Goal: Information Seeking & Learning: Learn about a topic

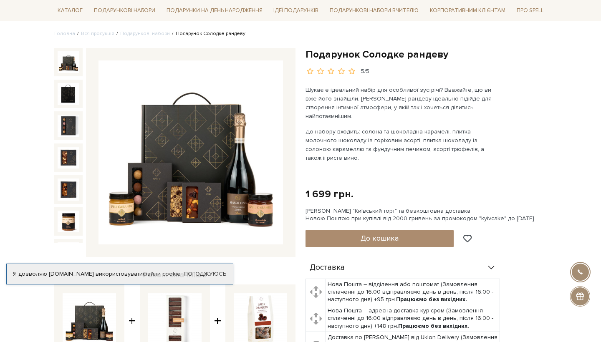
scroll to position [63, 0]
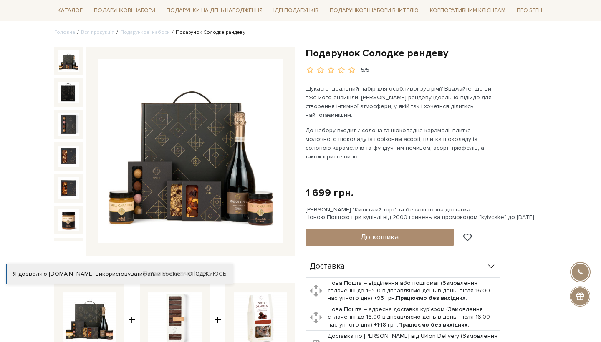
click at [164, 139] on img at bounding box center [191, 151] width 185 height 185
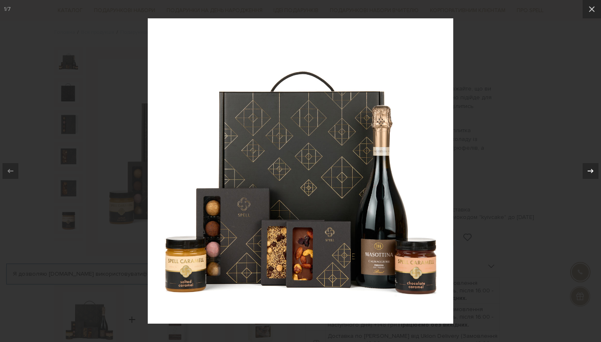
click at [592, 172] on icon at bounding box center [591, 171] width 6 height 4
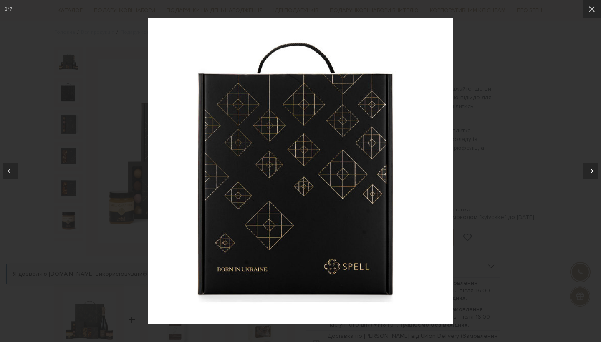
click at [592, 172] on icon at bounding box center [591, 171] width 6 height 4
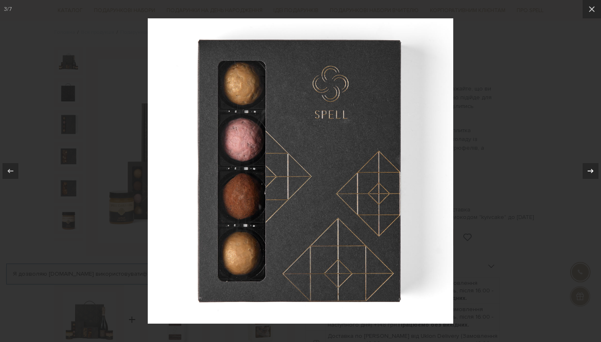
click at [592, 172] on icon at bounding box center [591, 171] width 6 height 4
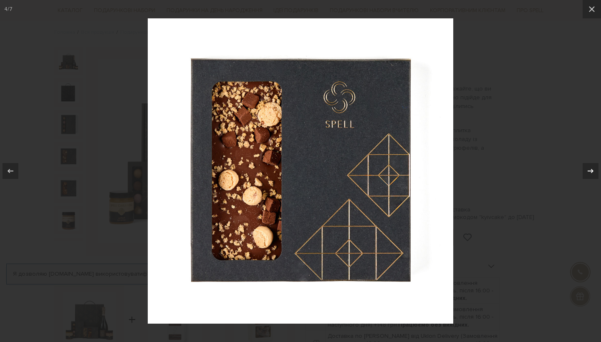
click at [592, 172] on icon at bounding box center [591, 171] width 6 height 4
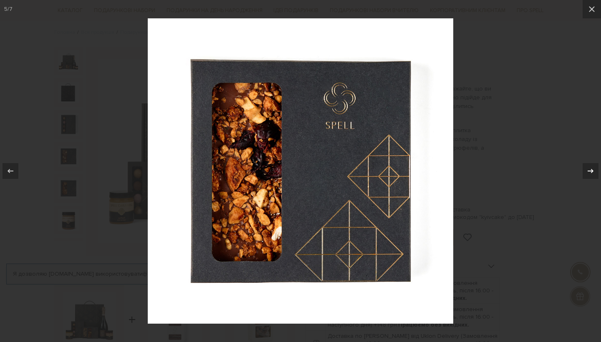
click at [592, 172] on icon at bounding box center [591, 171] width 6 height 4
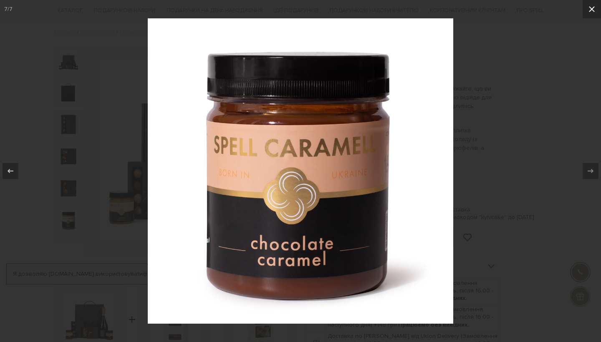
click at [593, 5] on icon at bounding box center [592, 9] width 10 height 10
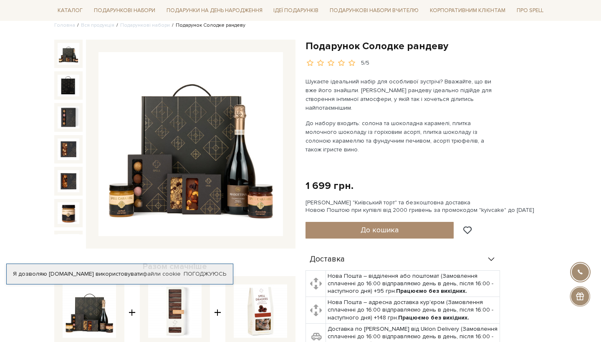
scroll to position [71, 0]
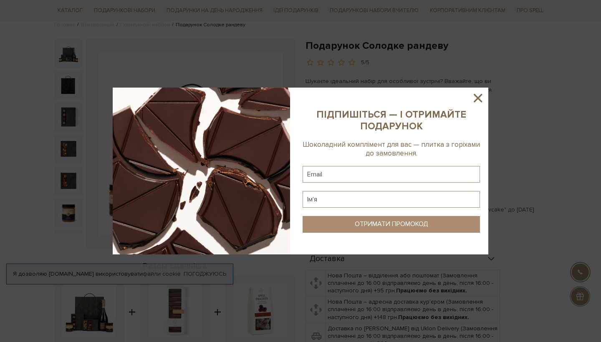
click at [476, 99] on icon at bounding box center [478, 98] width 14 height 14
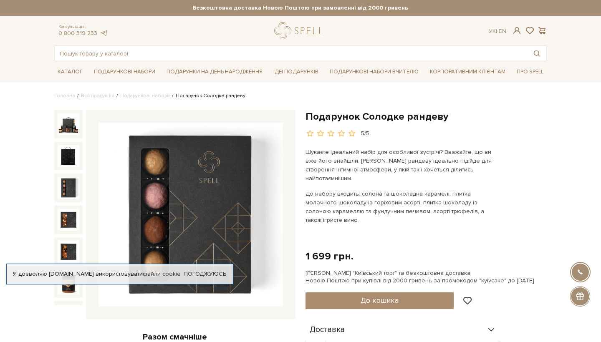
scroll to position [0, 0]
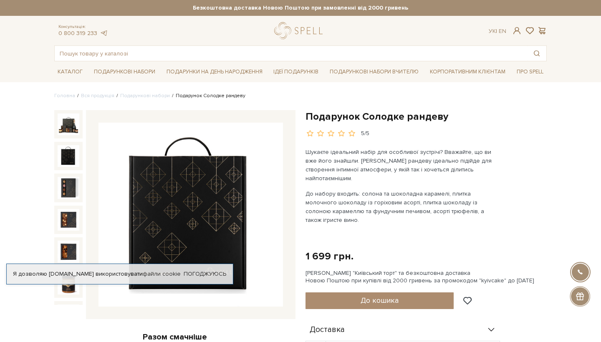
click at [61, 153] on img at bounding box center [69, 156] width 22 height 22
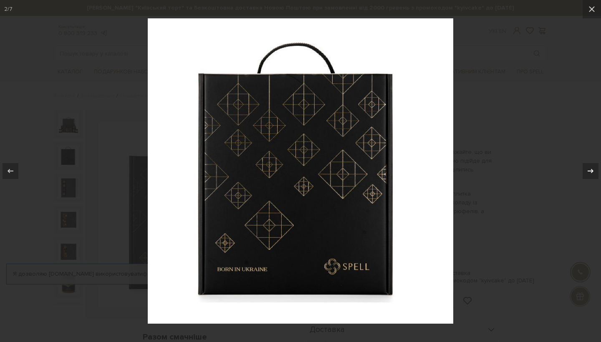
click at [591, 172] on icon at bounding box center [591, 171] width 10 height 10
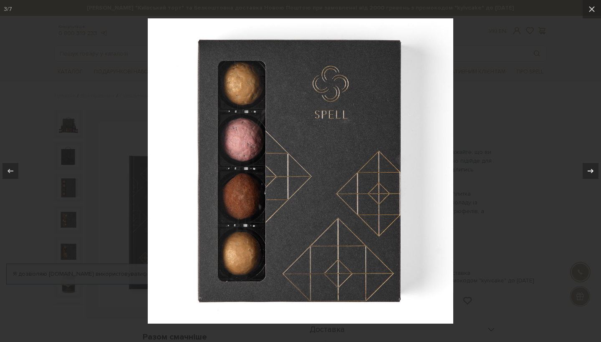
click at [591, 172] on div "3 / 7" at bounding box center [300, 171] width 601 height 342
click at [600, 172] on button at bounding box center [586, 171] width 29 height 42
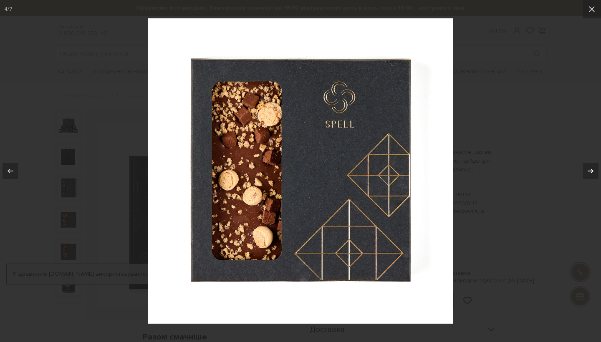
click at [599, 171] on button at bounding box center [586, 171] width 29 height 42
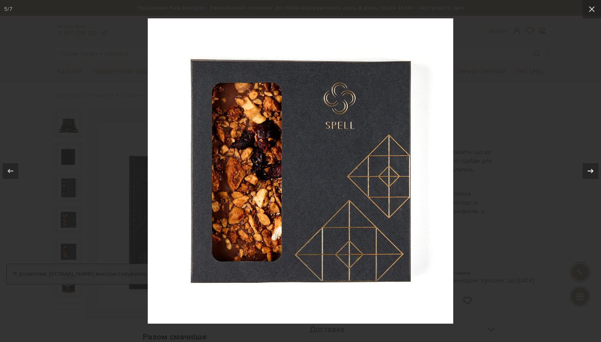
click at [599, 171] on button at bounding box center [586, 171] width 29 height 42
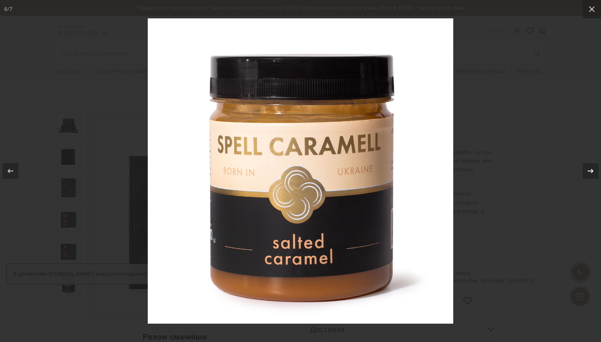
click at [599, 171] on button at bounding box center [586, 171] width 29 height 42
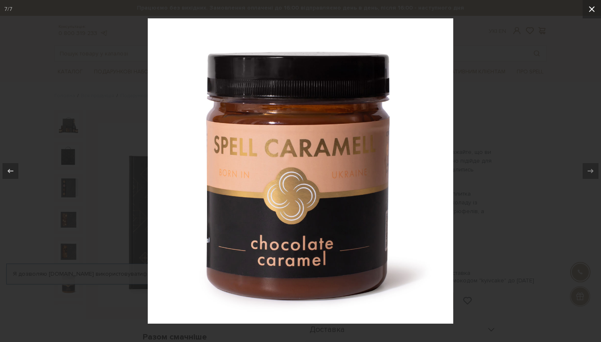
click at [591, 9] on icon at bounding box center [592, 9] width 6 height 6
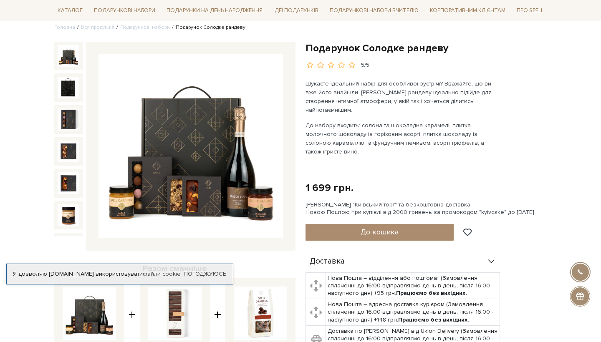
click at [69, 55] on img at bounding box center [69, 56] width 22 height 22
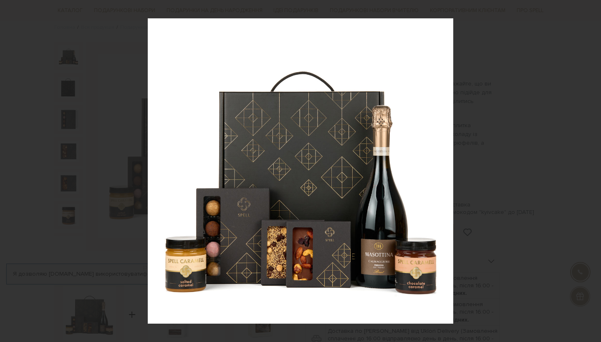
click at [464, 81] on div at bounding box center [300, 171] width 601 height 342
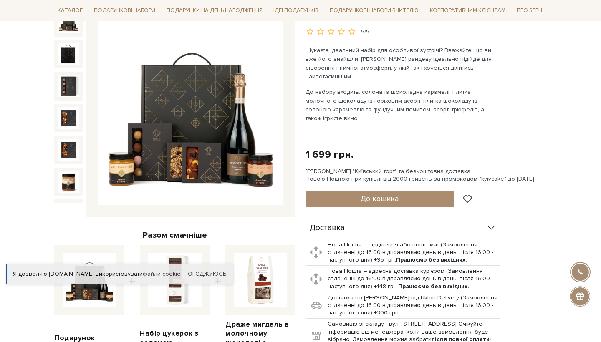
scroll to position [111, 0]
